Goal: Task Accomplishment & Management: Complete application form

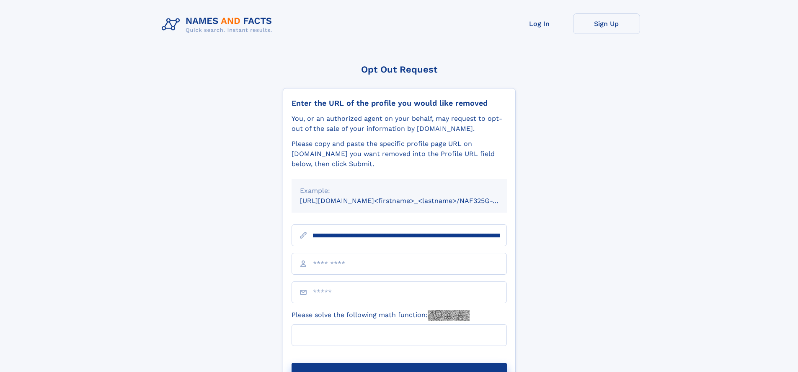
scroll to position [0, 104]
type input "**********"
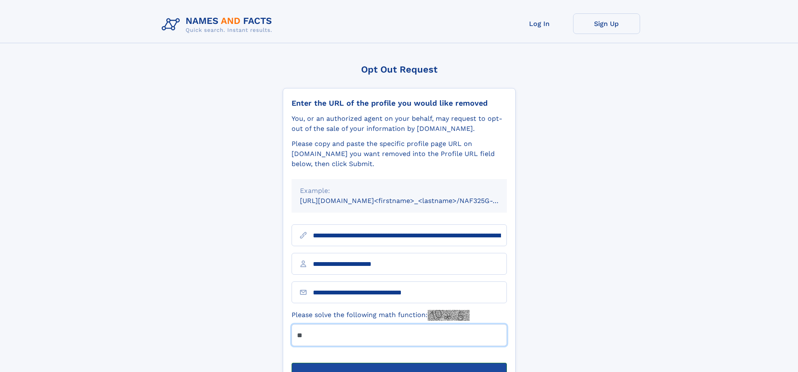
type input "**"
click at [399, 363] on button "Submit Opt Out Request" at bounding box center [399, 376] width 215 height 27
